Goal: Use online tool/utility: Utilize a website feature to perform a specific function

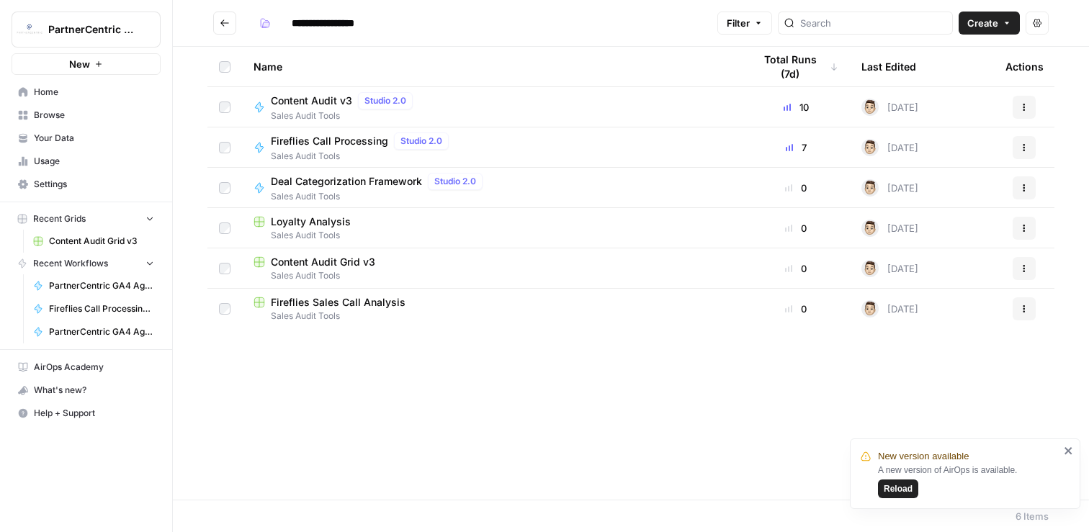
click at [896, 478] on div "A new version of AirOps is available. Reload" at bounding box center [969, 481] width 182 height 35
click at [896, 480] on button "Reload" at bounding box center [898, 489] width 40 height 19
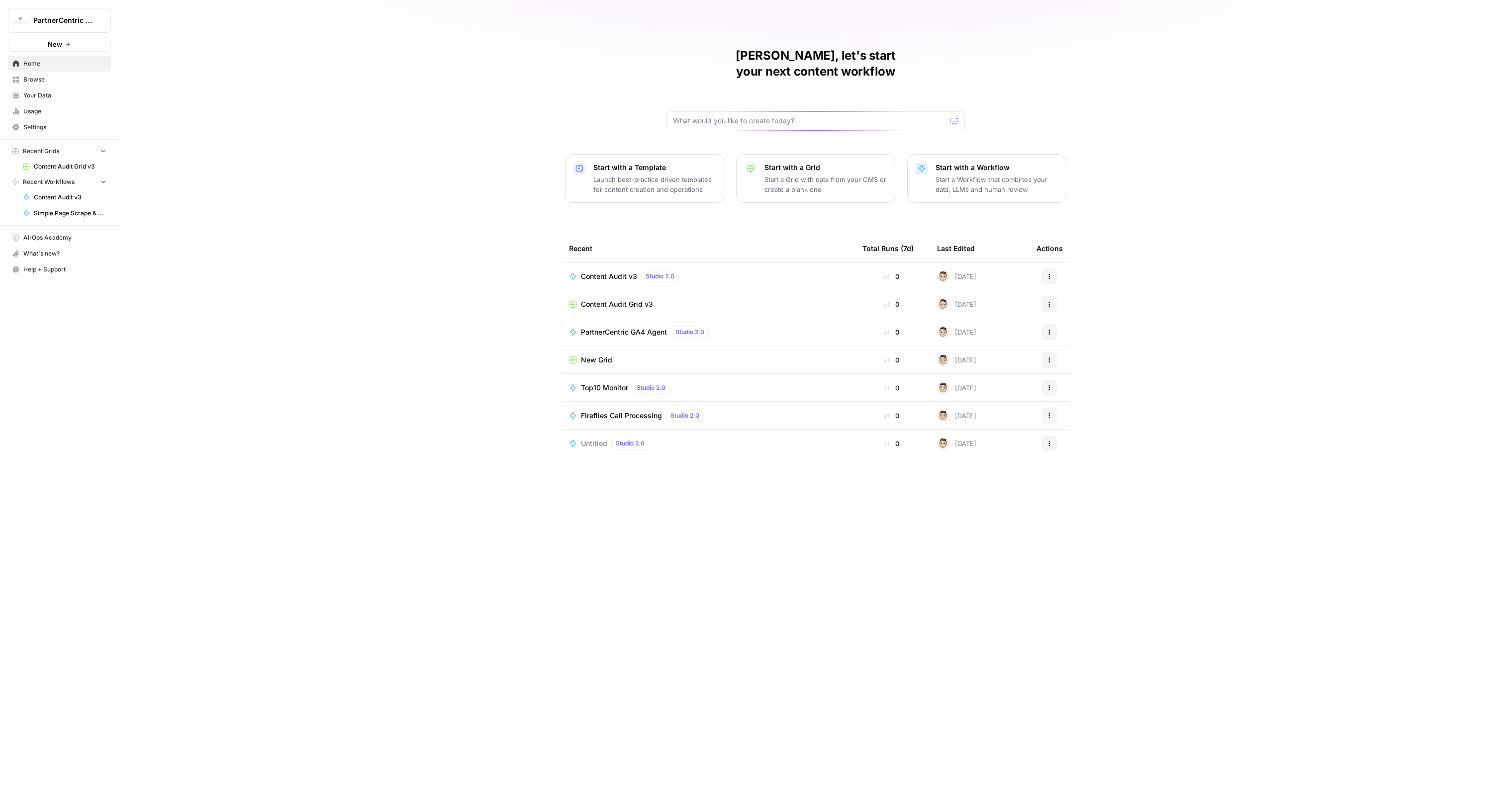
click at [42, 75] on span "Browse" at bounding box center [65, 79] width 83 height 9
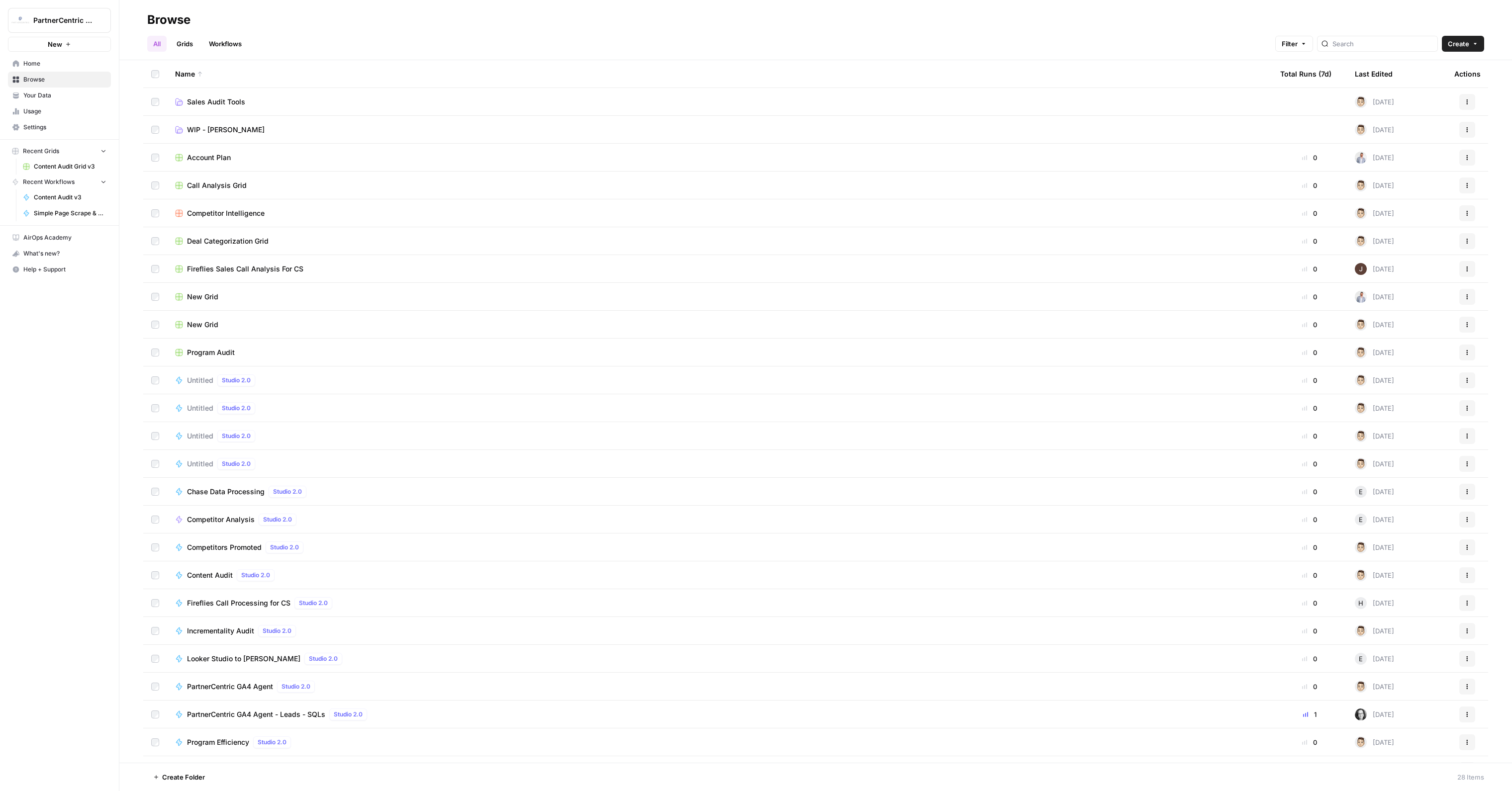
click at [57, 97] on span "Your Data" at bounding box center [65, 95] width 83 height 9
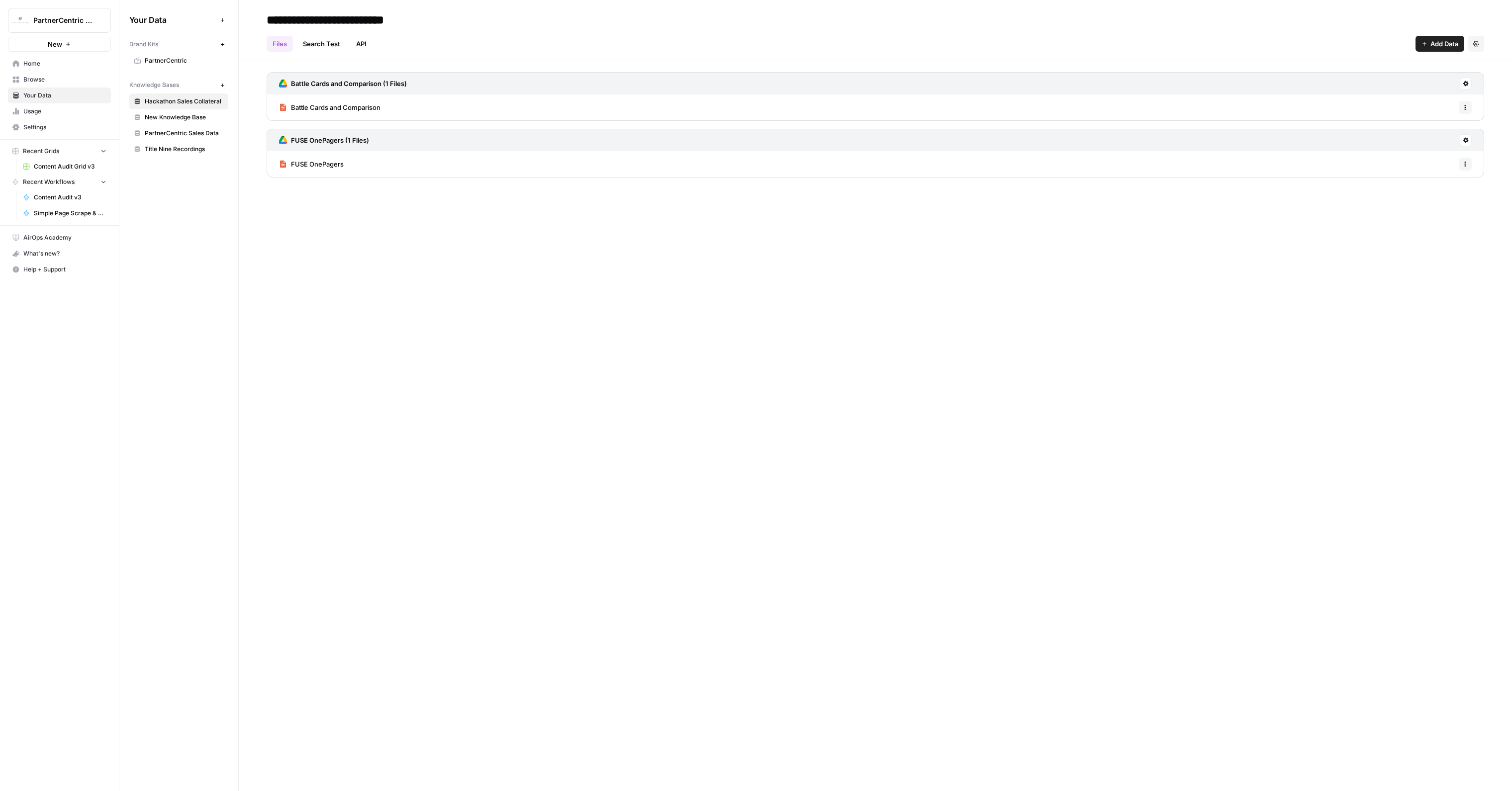
click at [186, 113] on span "New Knowledge Base" at bounding box center [184, 117] width 79 height 9
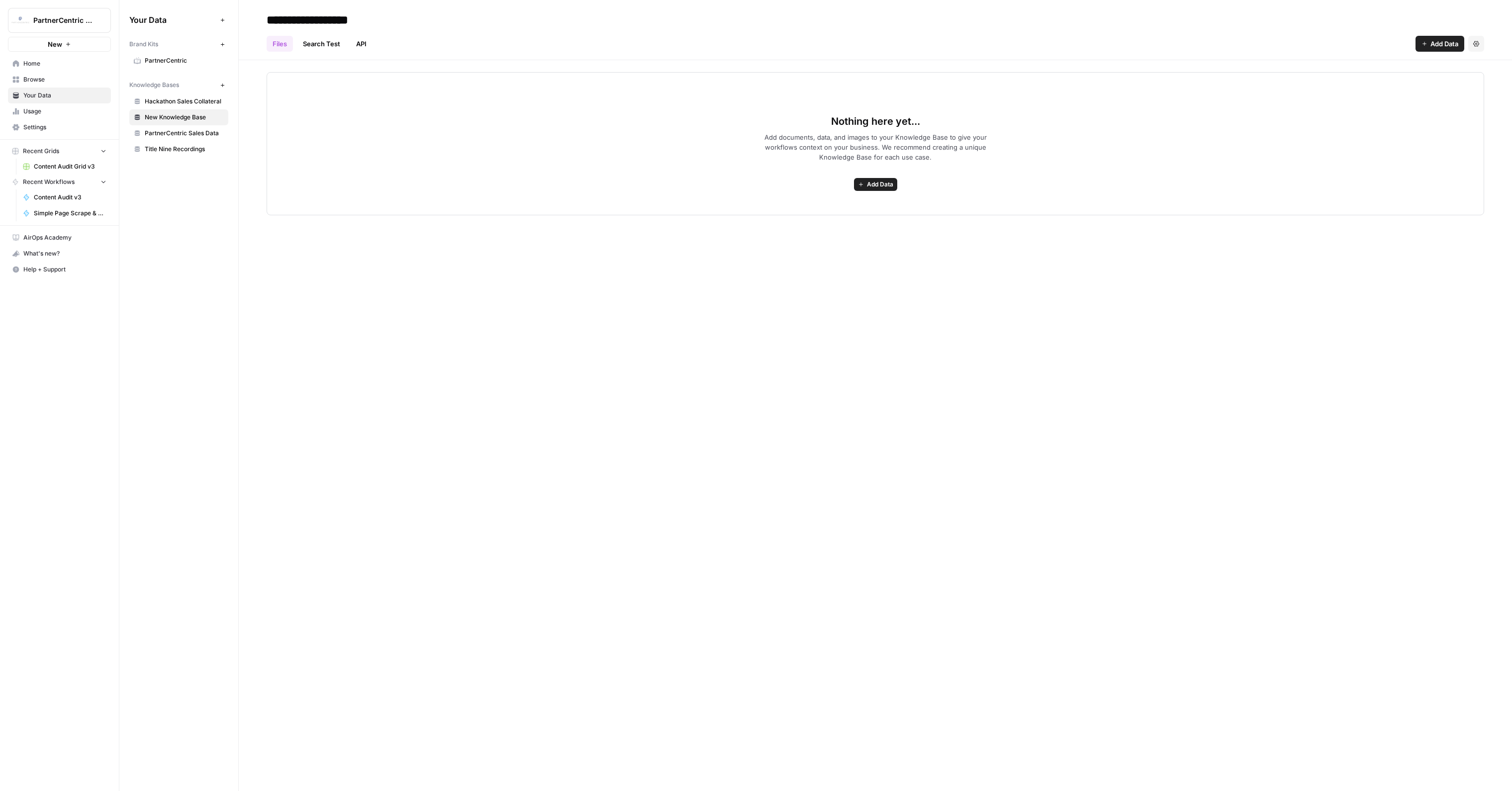
click at [157, 133] on span "PartnerCentric Sales Data" at bounding box center [184, 133] width 79 height 9
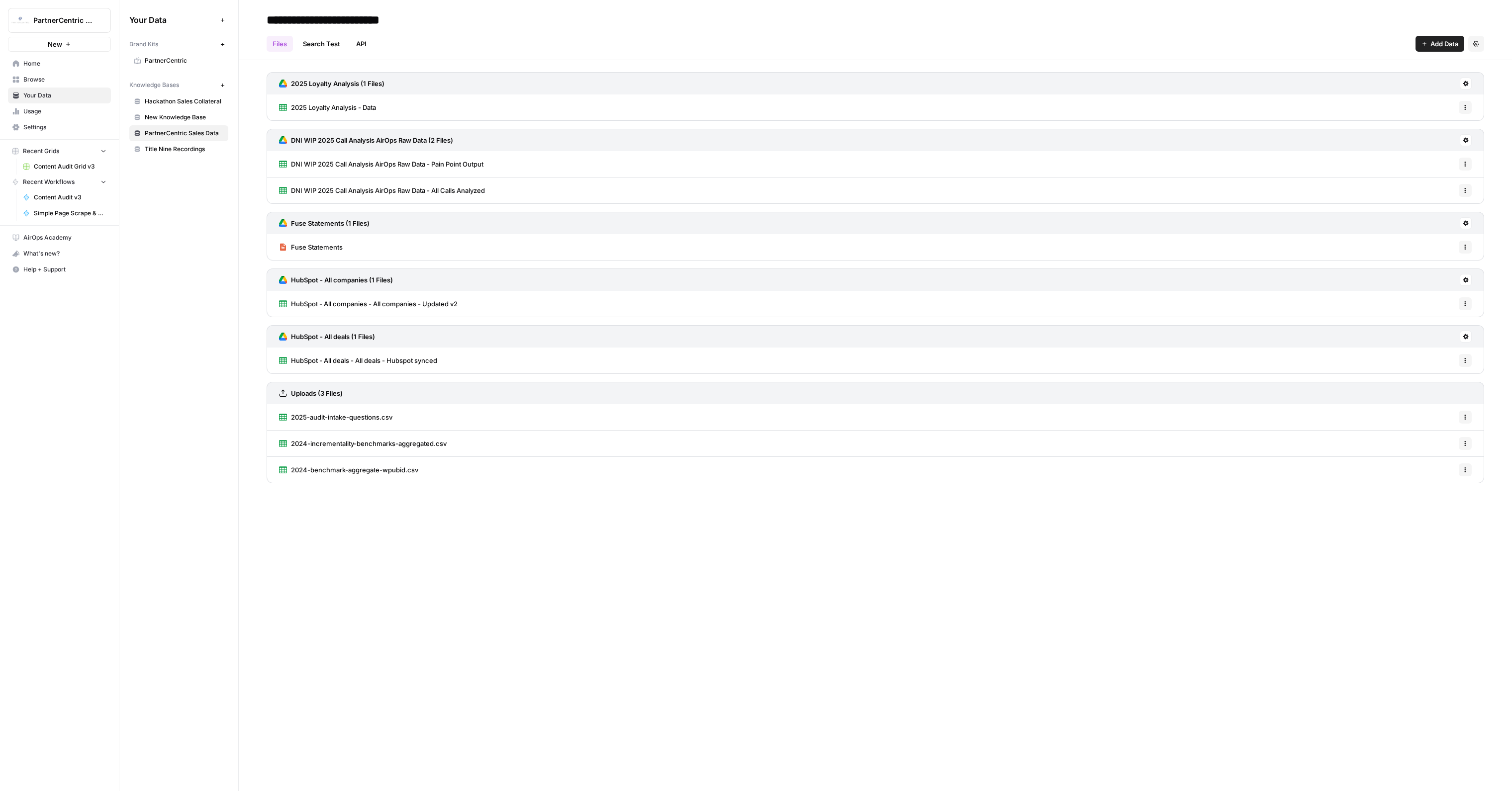
click at [212, 133] on span "PartnerCentric Sales Data" at bounding box center [184, 133] width 79 height 9
click at [41, 79] on span "Browse" at bounding box center [65, 79] width 83 height 9
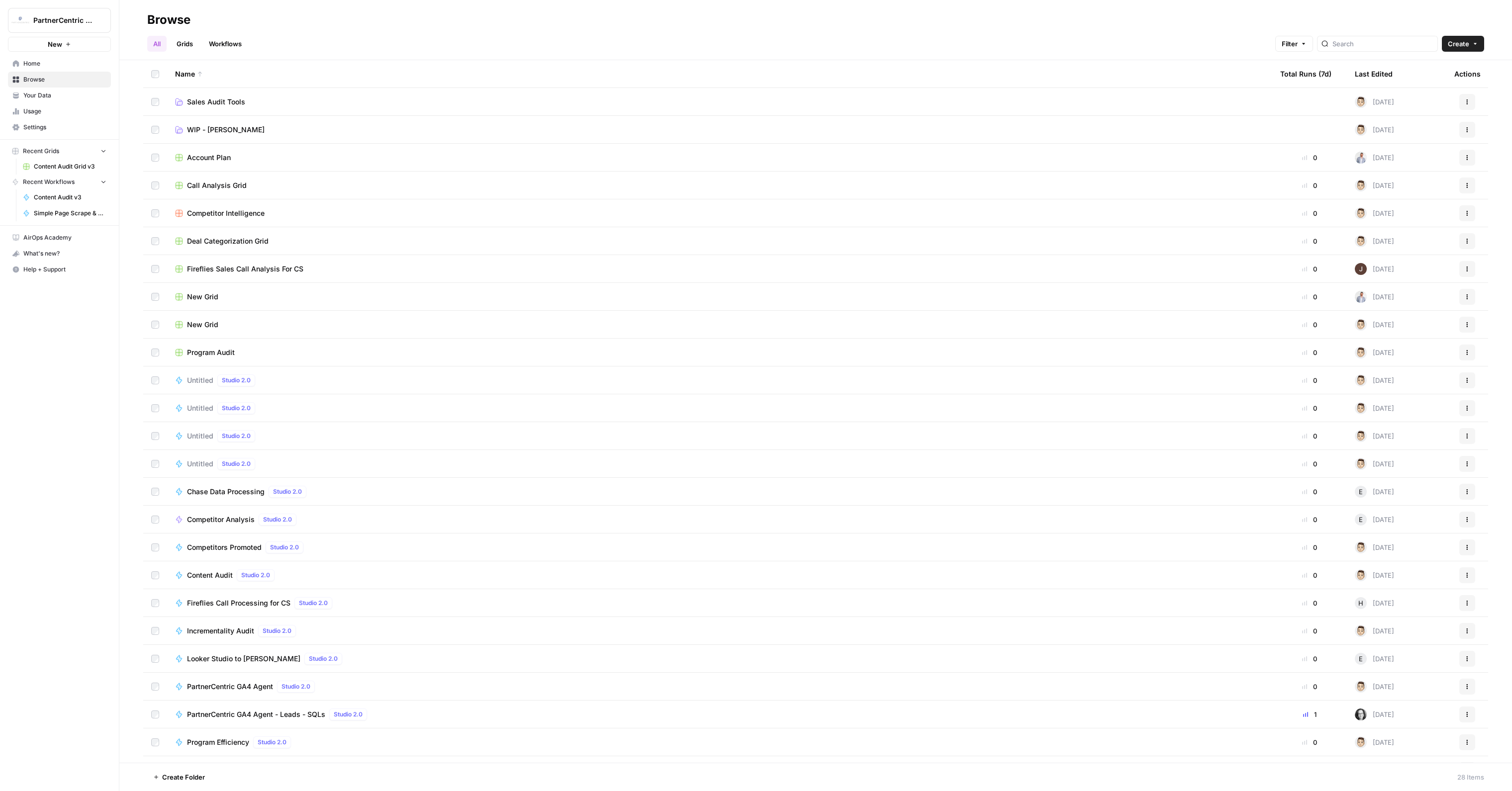
click at [229, 41] on link "Workflows" at bounding box center [225, 43] width 45 height 16
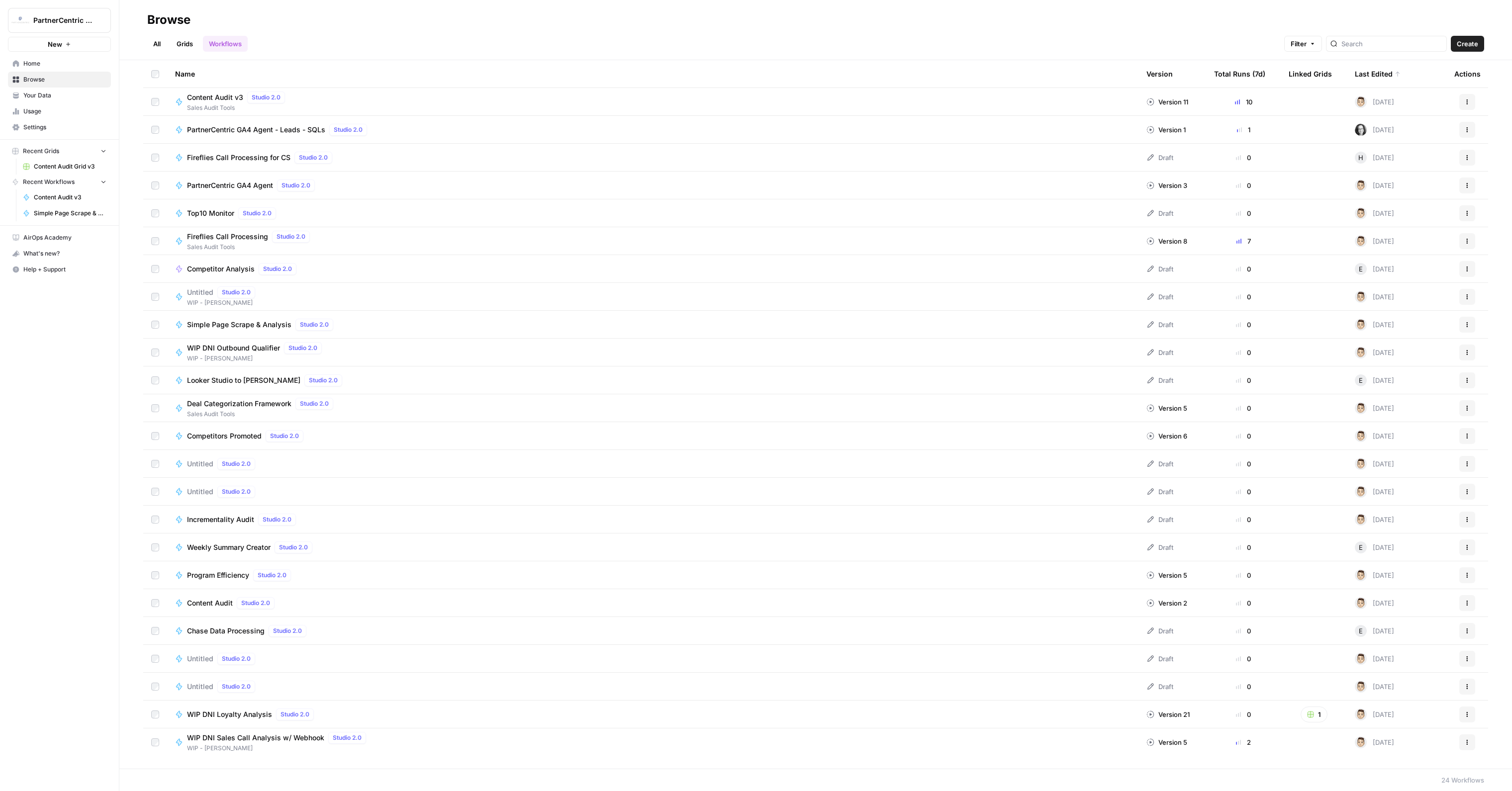
click at [764, 40] on div "All Grids Workflows Filter Create" at bounding box center [815, 39] width 1337 height 24
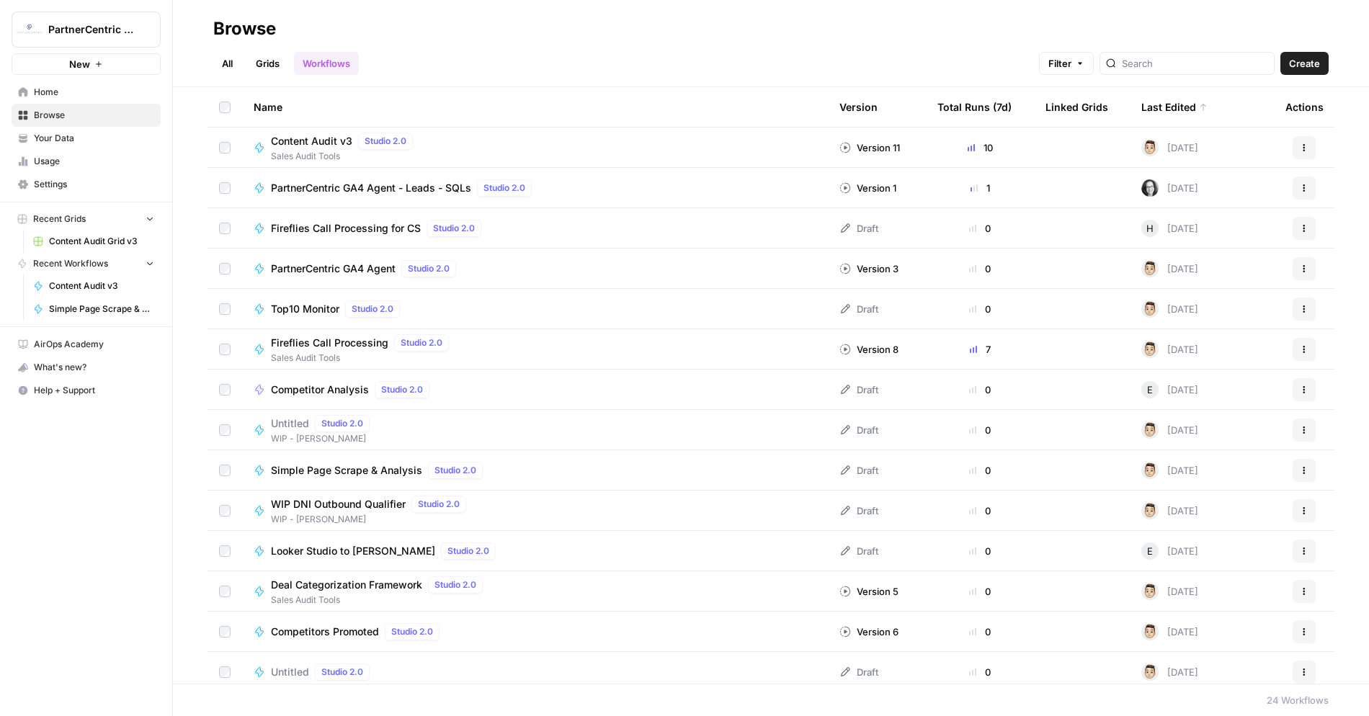
click at [376, 189] on span "PartnerCentric GA4 Agent - Leads - SQLs" at bounding box center [371, 188] width 200 height 14
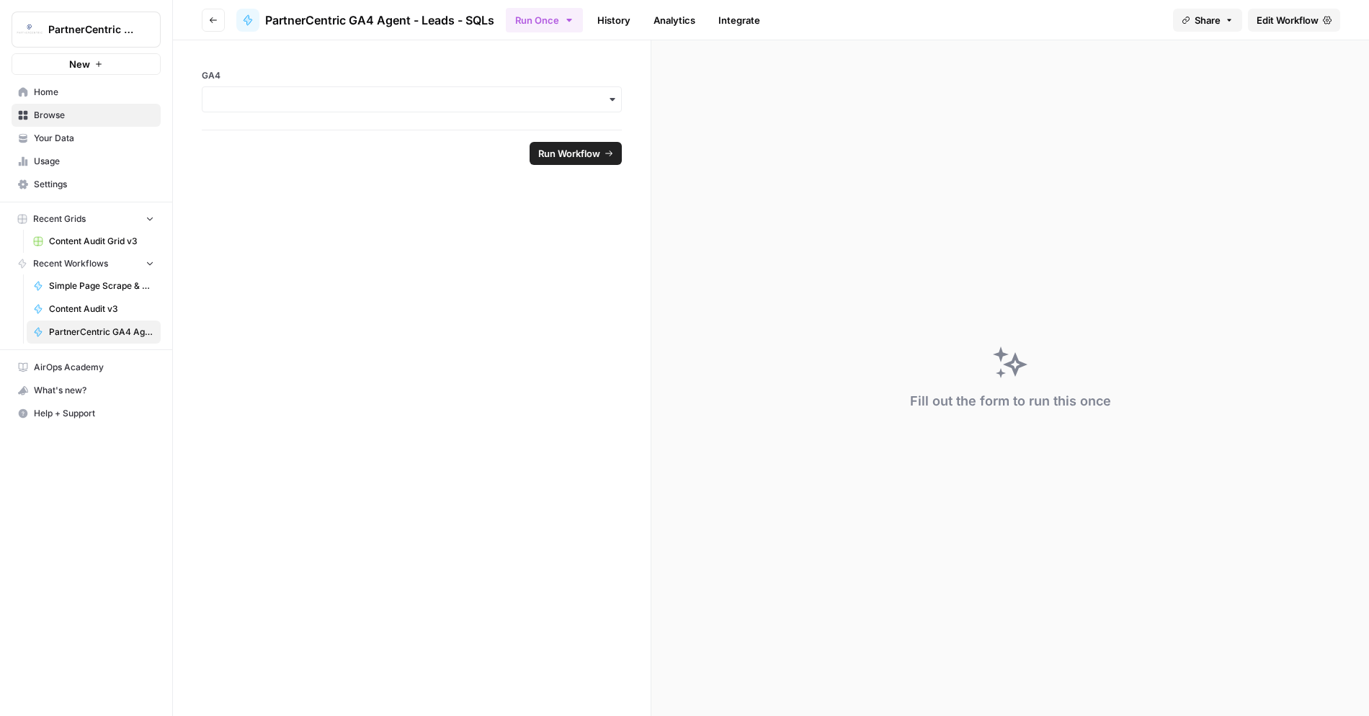
click at [73, 90] on span "Home" at bounding box center [94, 92] width 120 height 13
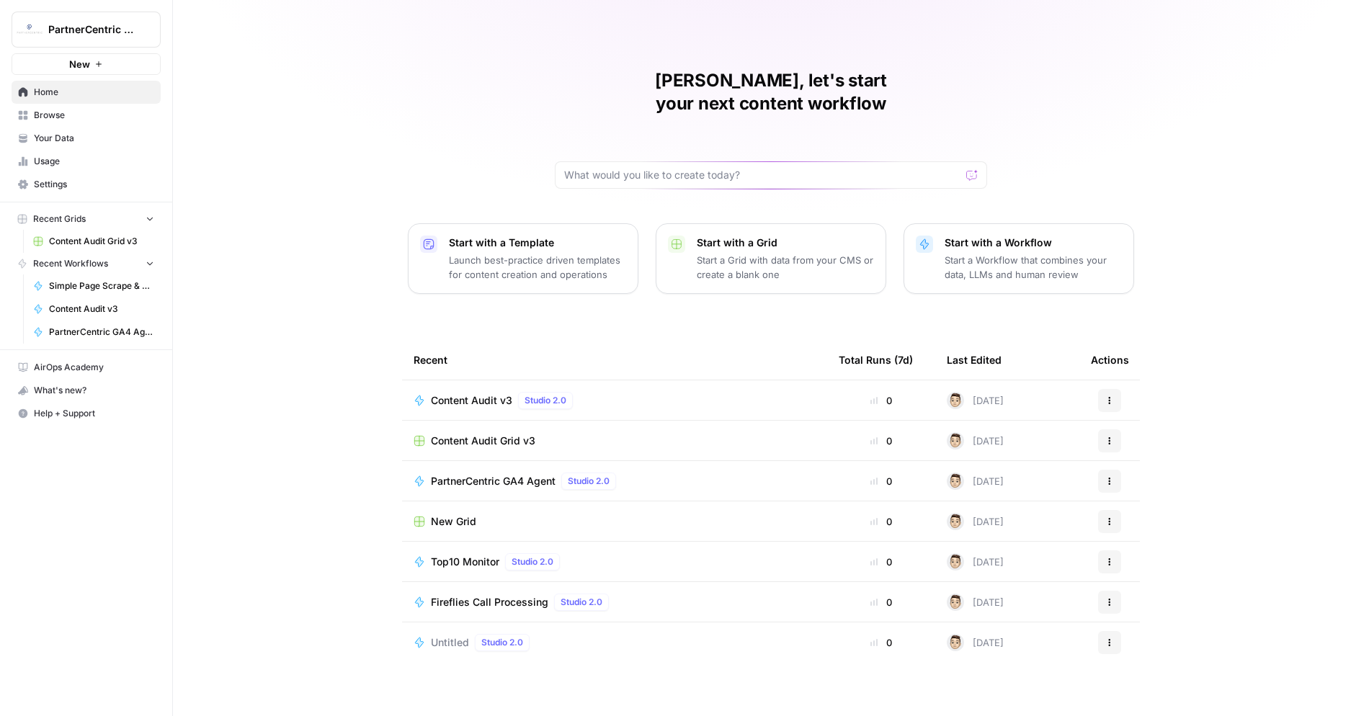
click at [108, 67] on button "New" at bounding box center [86, 64] width 149 height 22
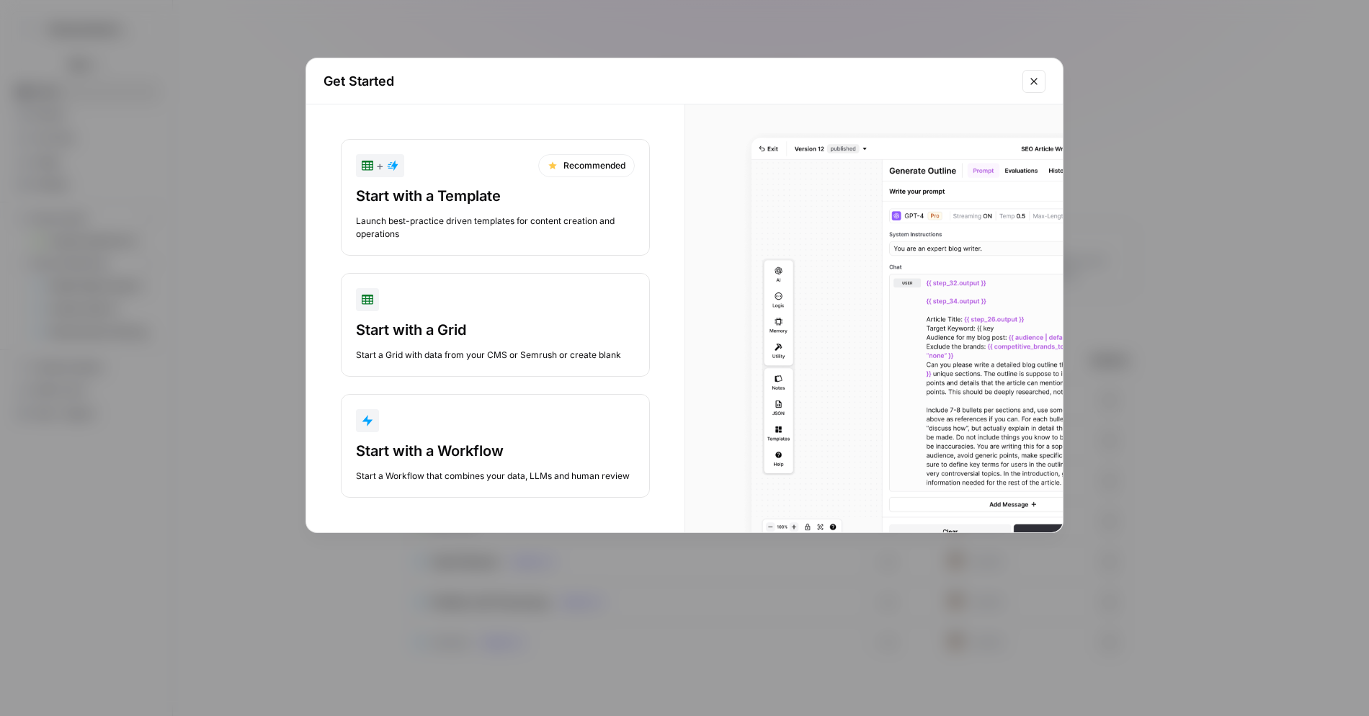
click at [475, 444] on div "Start with a Workflow" at bounding box center [495, 451] width 279 height 20
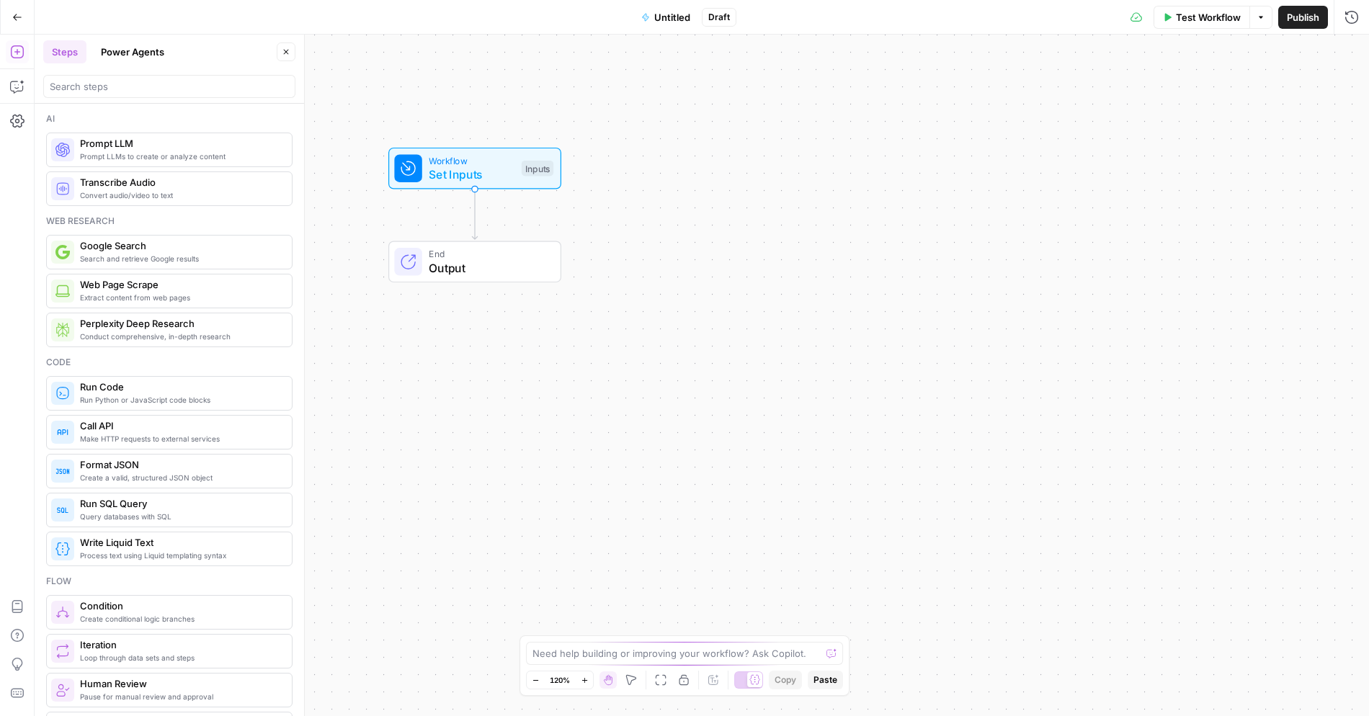
drag, startPoint x: 601, startPoint y: 274, endPoint x: 367, endPoint y: 112, distance: 284.7
click at [367, 112] on div "Workflow Set Inputs Inputs End Output" at bounding box center [702, 375] width 1334 height 681
click at [17, 17] on icon "button" at bounding box center [17, 17] width 9 height 6
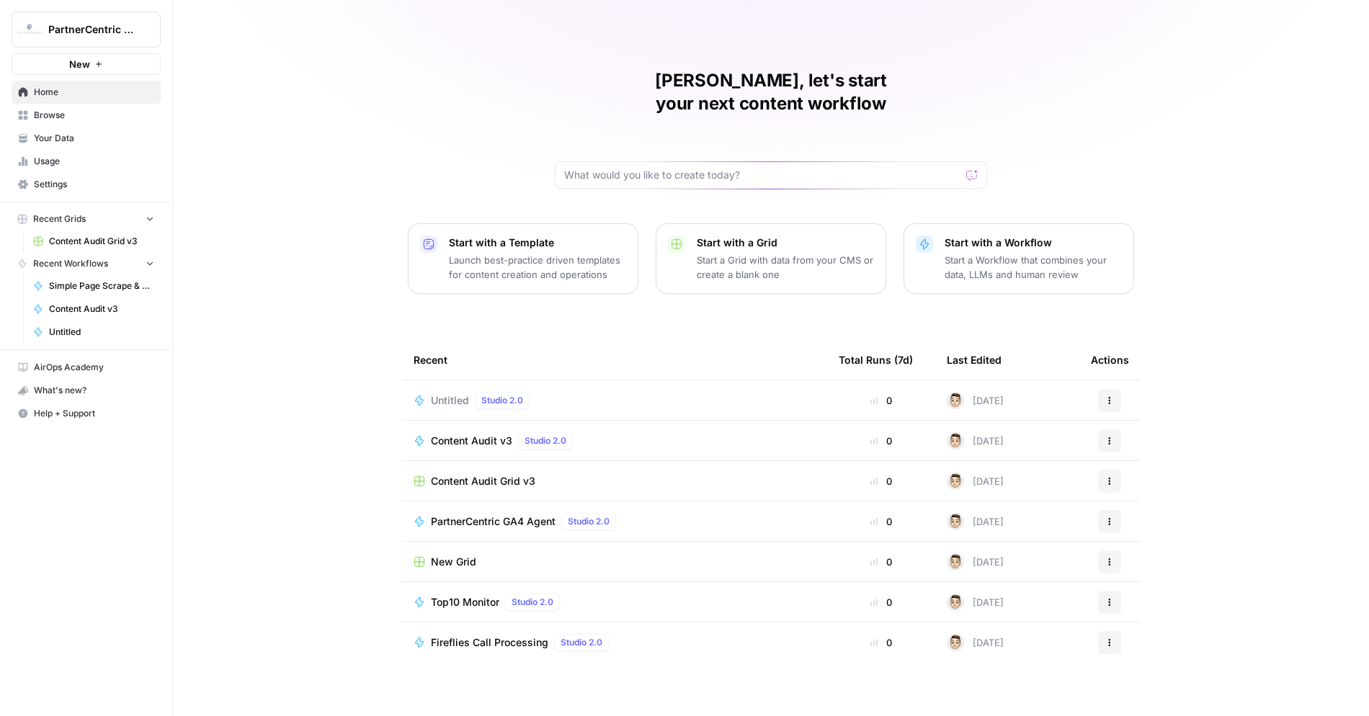
click at [66, 147] on link "Your Data" at bounding box center [86, 138] width 149 height 23
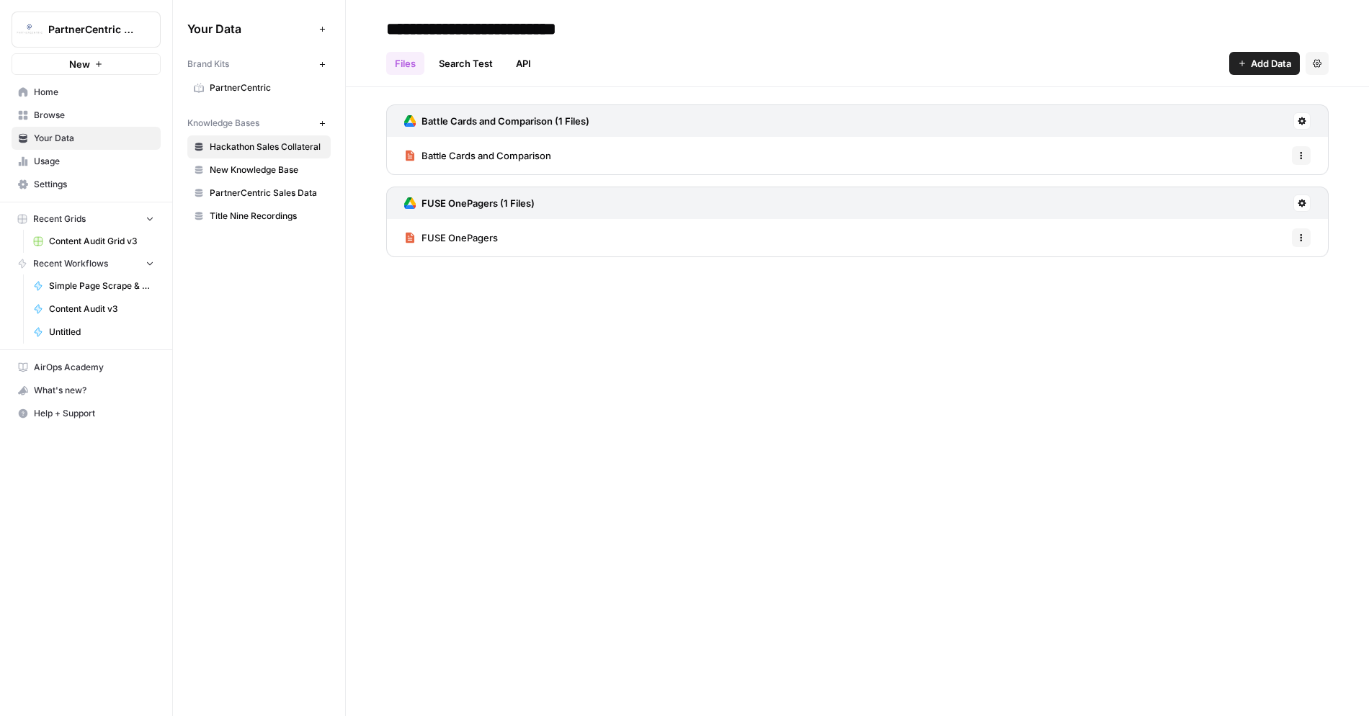
click at [254, 189] on span "PartnerCentric Sales Data" at bounding box center [267, 193] width 115 height 13
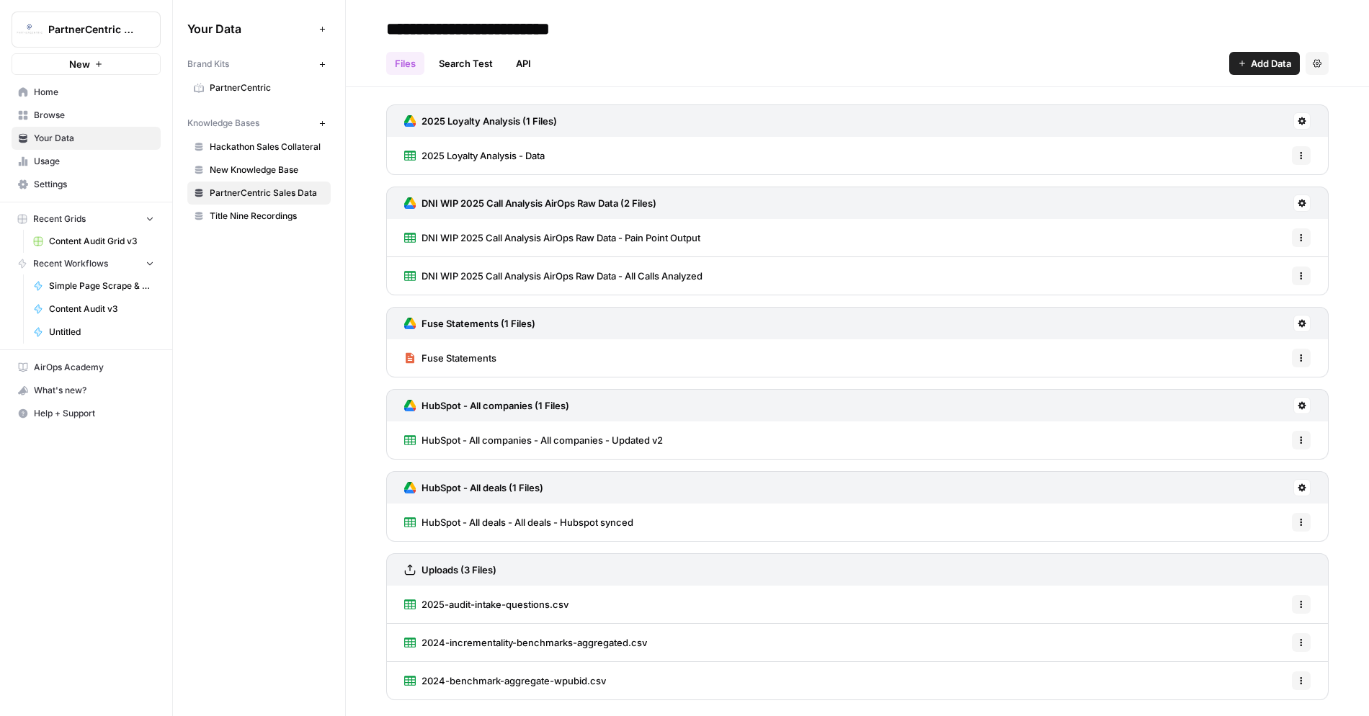
click at [597, 529] on link "HubSpot - All deals - All deals - Hubspot synced" at bounding box center [518, 521] width 229 height 37
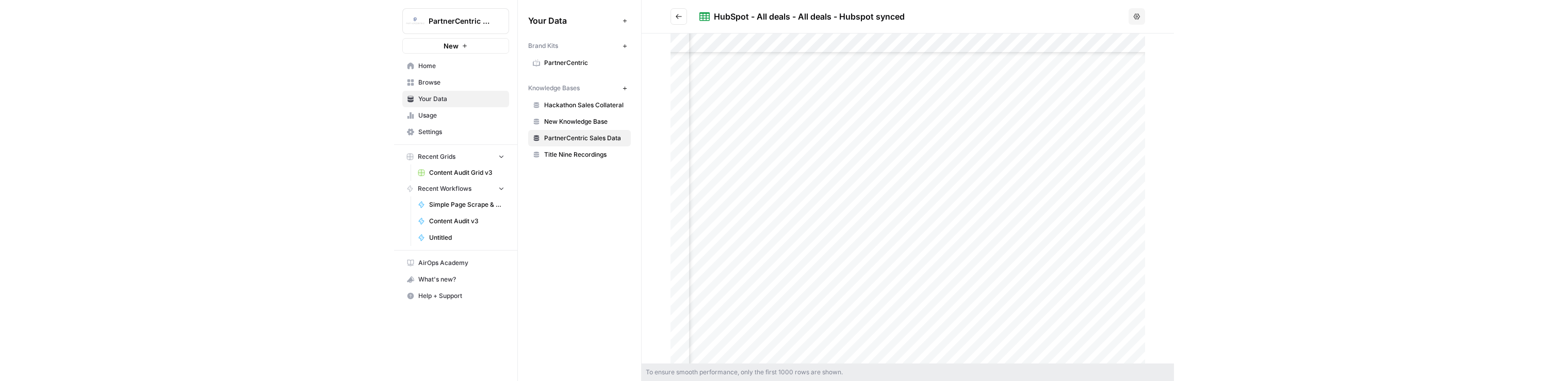
scroll to position [147, 659]
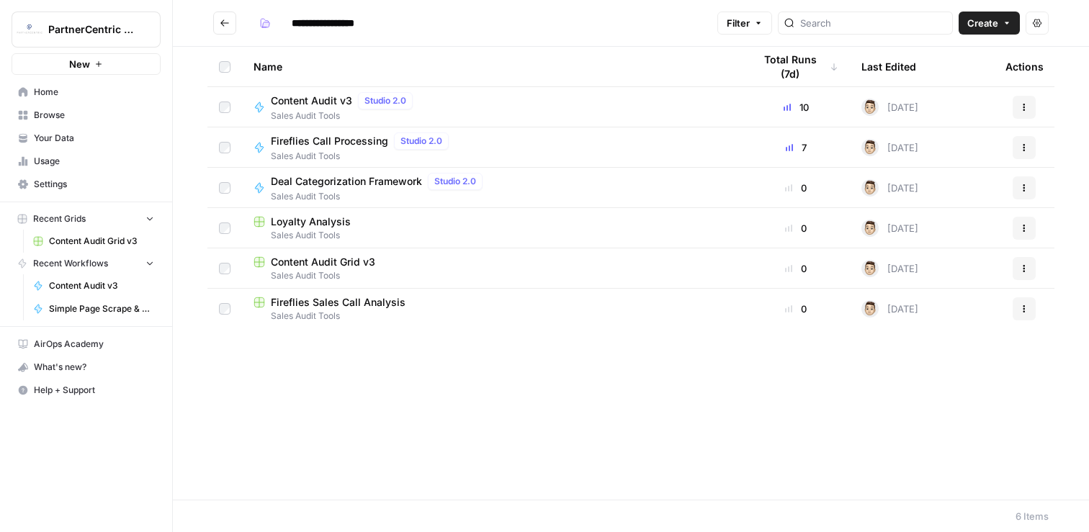
click at [234, 22] on button "Go back" at bounding box center [224, 23] width 23 height 23
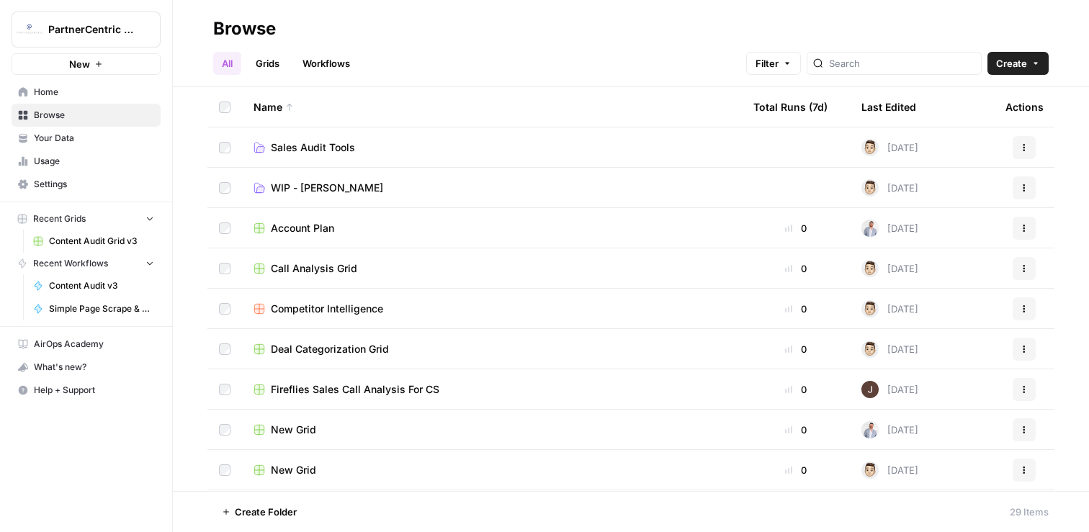
click at [323, 59] on link "Workflows" at bounding box center [326, 63] width 65 height 23
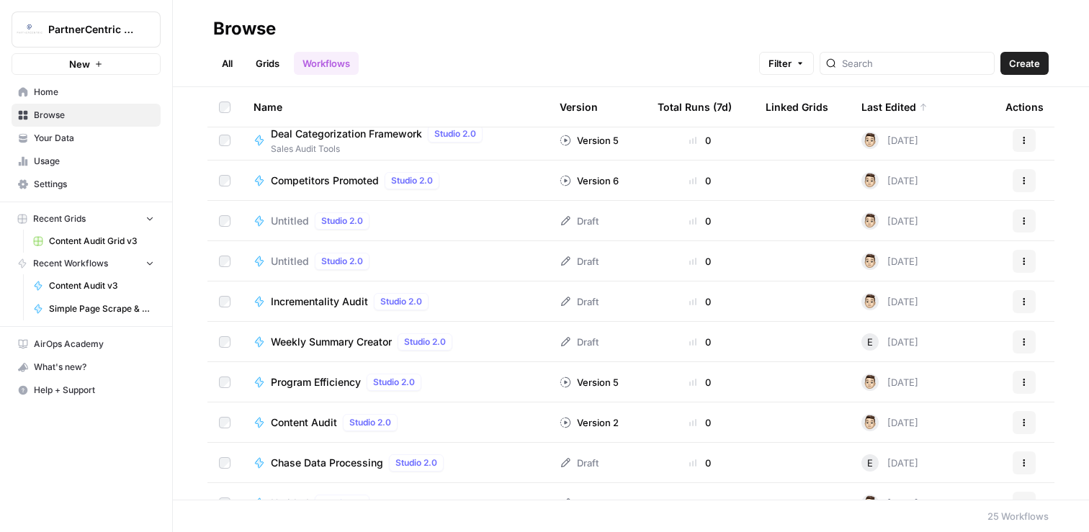
scroll to position [294, 0]
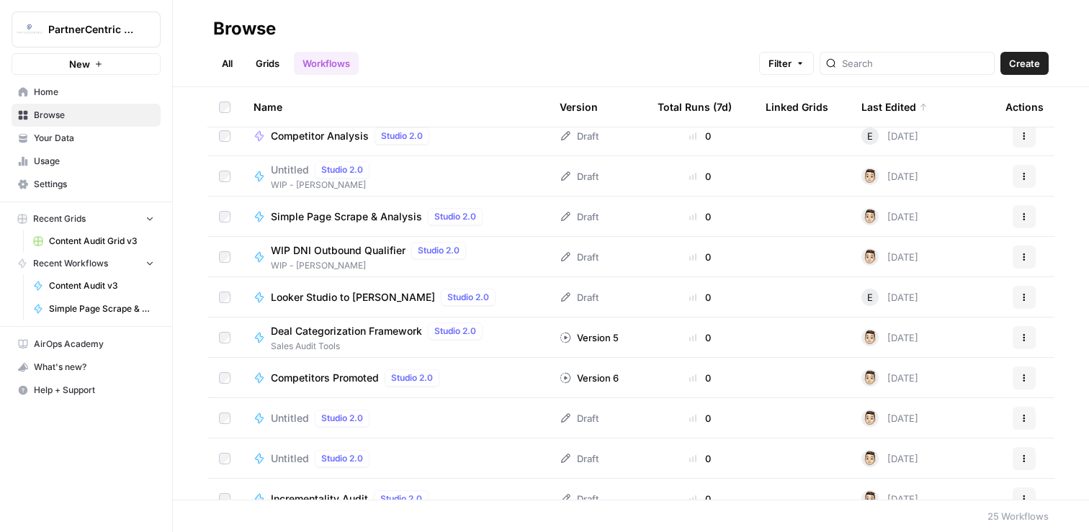
click at [306, 210] on span "Simple Page Scrape & Analysis" at bounding box center [346, 217] width 151 height 14
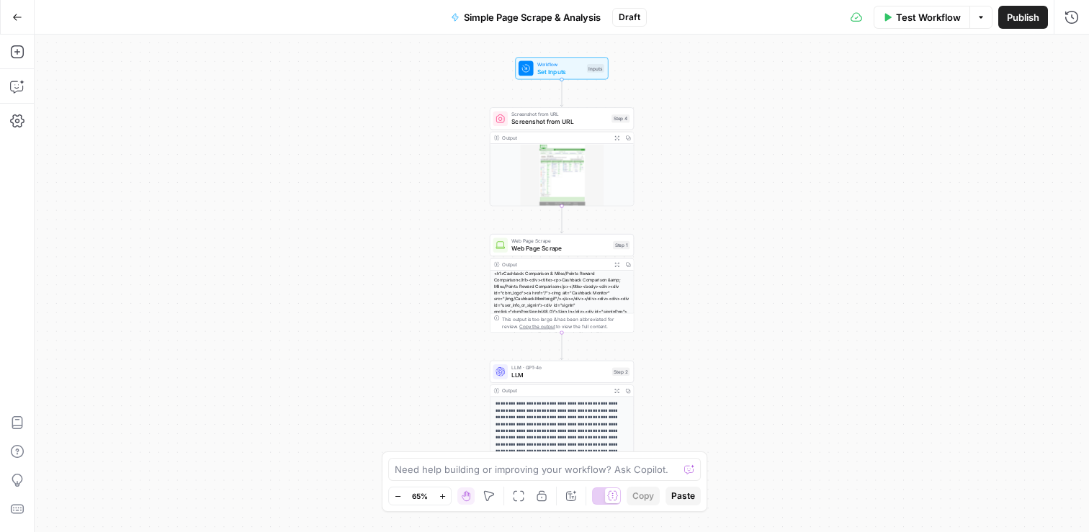
click at [579, 174] on img at bounding box center [561, 180] width 143 height 73
click at [560, 117] on span "Screenshot from URL" at bounding box center [559, 121] width 97 height 9
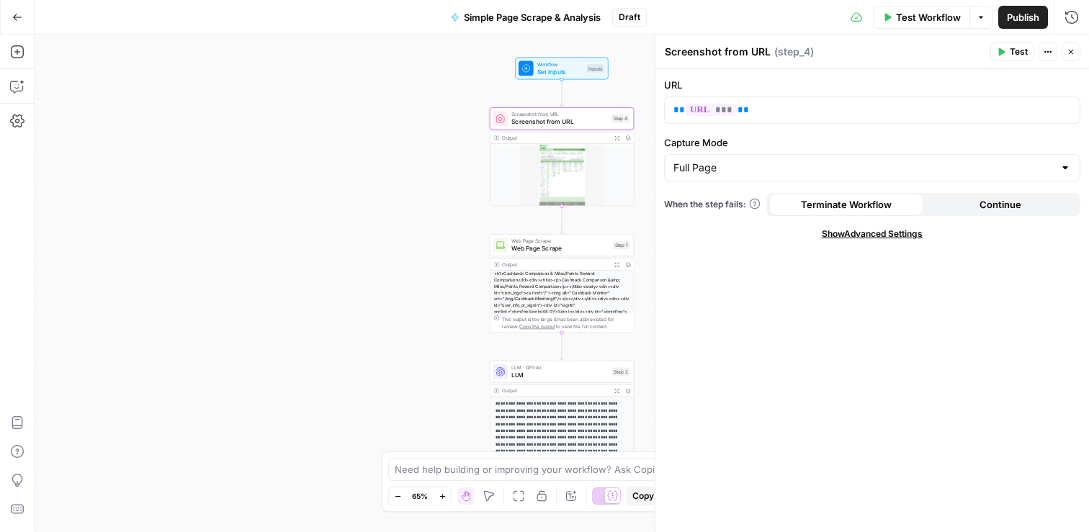
click at [680, 238] on span "Show Advanced Settings" at bounding box center [872, 234] width 101 height 13
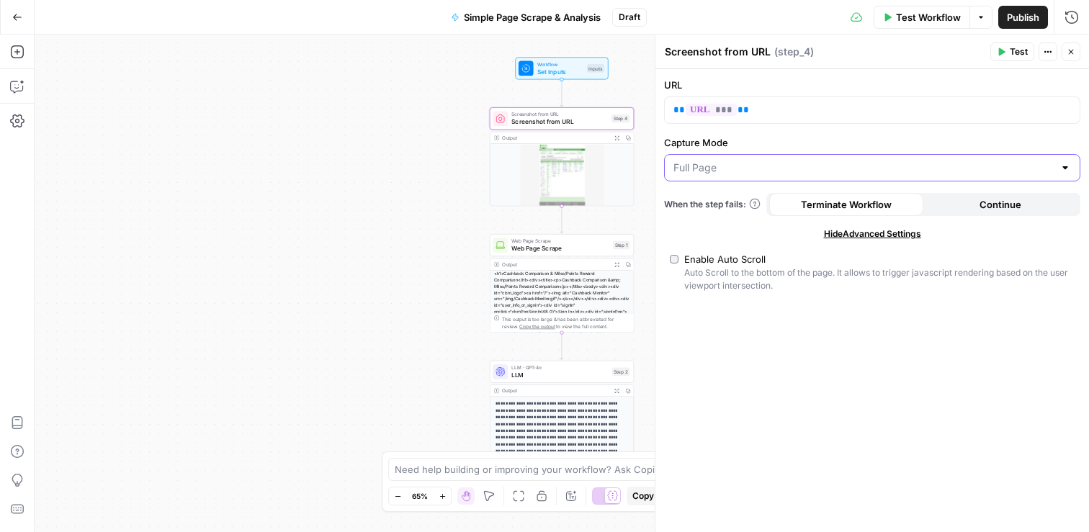
click at [680, 161] on input "Capture Mode" at bounding box center [863, 168] width 380 height 14
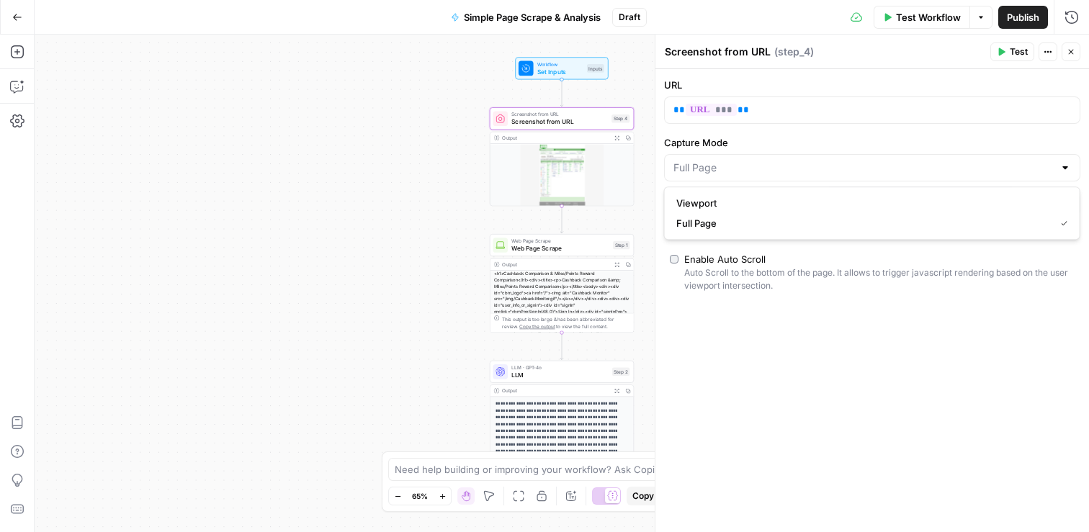
type input "Full Page"
click at [680, 332] on div "URL ** *** ** Capture Mode Full Page When the step fails: Terminate Workflow Co…" at bounding box center [872, 300] width 434 height 463
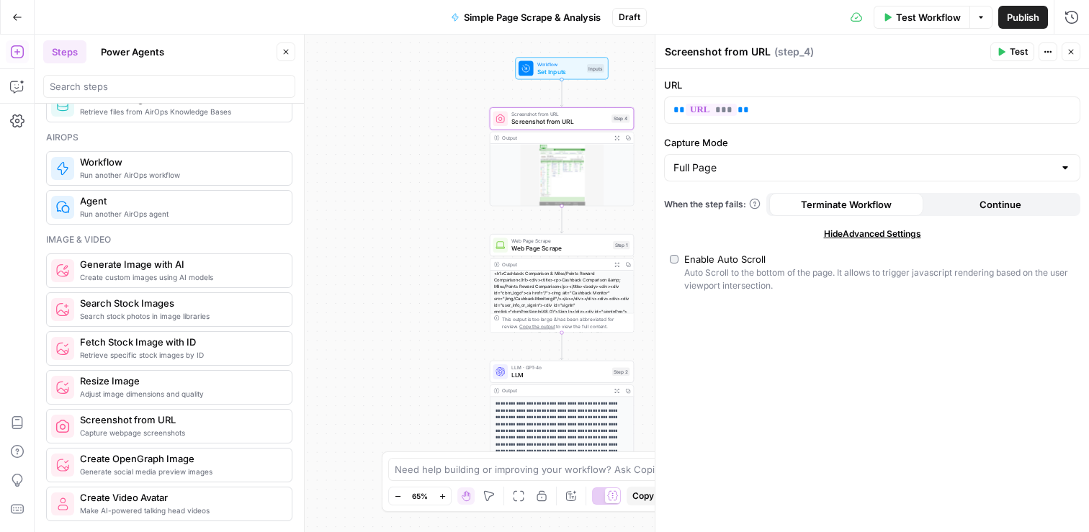
scroll to position [1003, 0]
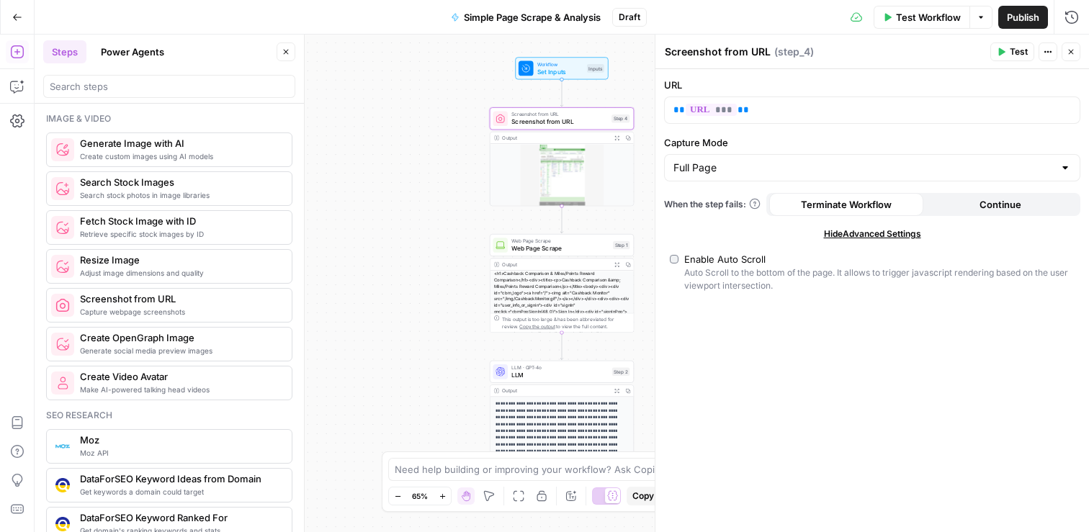
click at [212, 256] on span "Resize Image" at bounding box center [180, 260] width 200 height 14
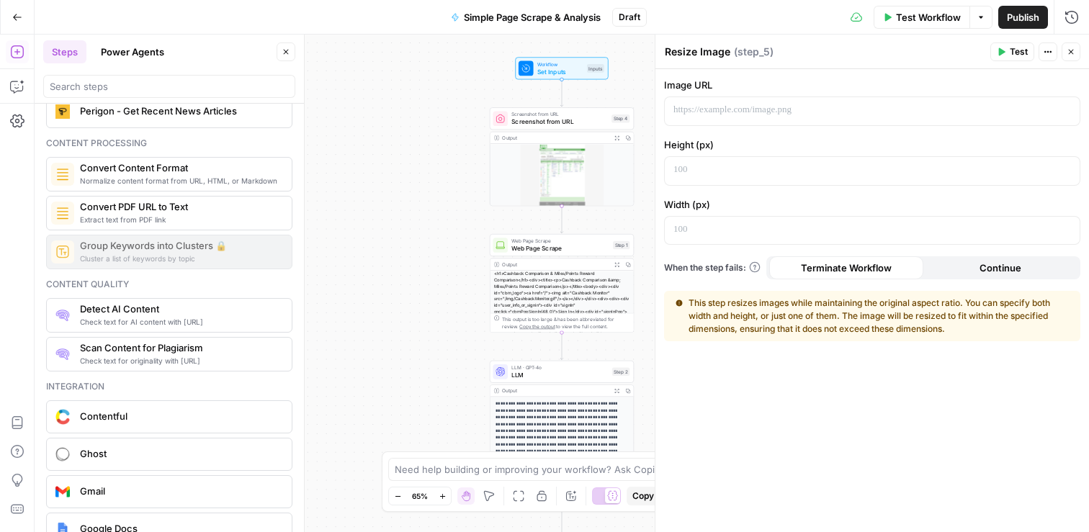
scroll to position [1953, 0]
